Goal: Browse casually: Explore the website without a specific task or goal

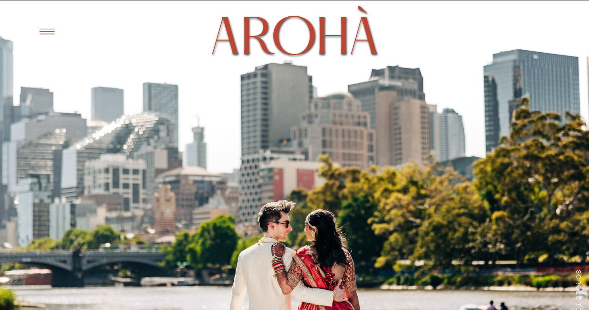
click at [44, 35] on icon at bounding box center [46, 31] width 23 height 22
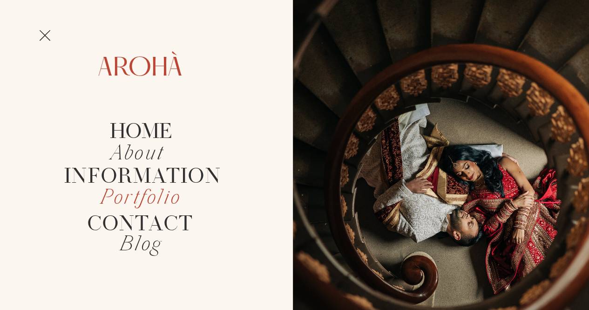
click at [135, 207] on h2 "Portfolio" at bounding box center [140, 199] width 88 height 22
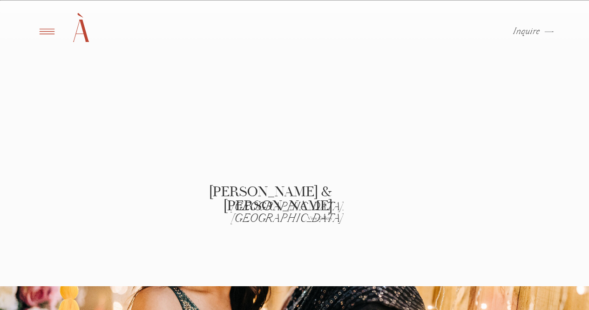
scroll to position [1635, 0]
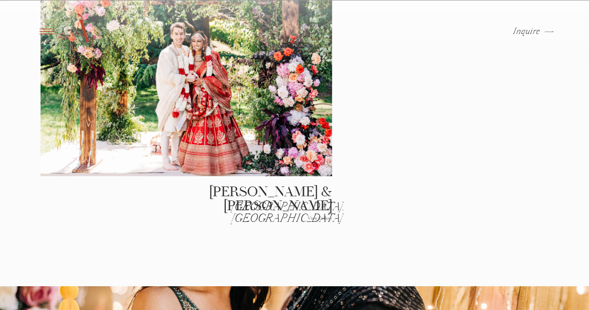
click at [222, 128] on div at bounding box center [187, 58] width 292 height 235
click at [257, 154] on div at bounding box center [187, 58] width 292 height 235
click at [319, 220] on p "View Gallery" at bounding box center [300, 222] width 63 height 12
click at [301, 116] on div at bounding box center [187, 58] width 292 height 235
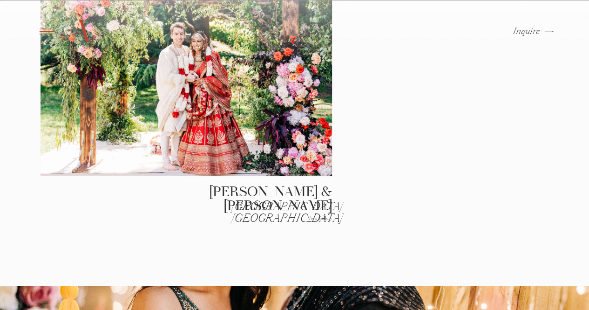
click at [218, 185] on h2 "Tasha & Robbie" at bounding box center [255, 191] width 154 height 13
click at [323, 217] on p "View Gallery" at bounding box center [300, 222] width 63 height 12
